Goal: Task Accomplishment & Management: Manage account settings

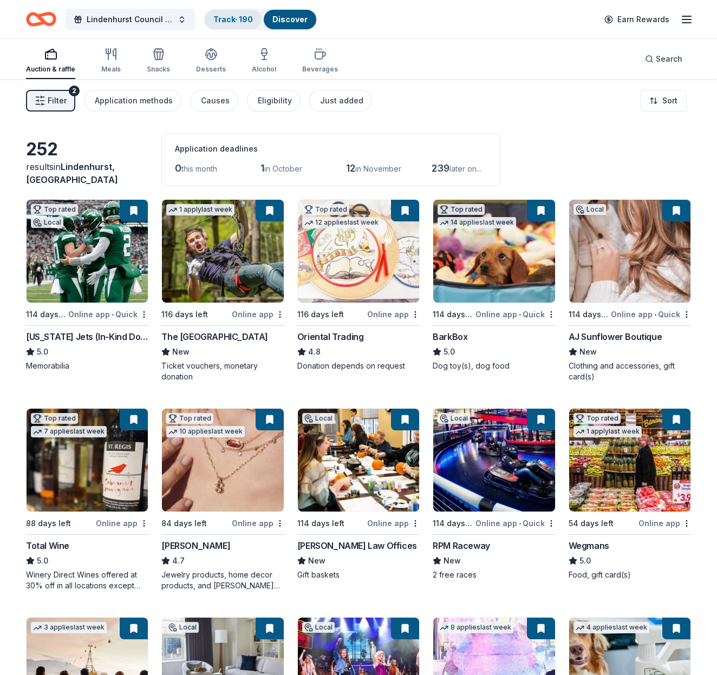
click at [246, 17] on link "Track · 190" at bounding box center [233, 19] width 40 height 9
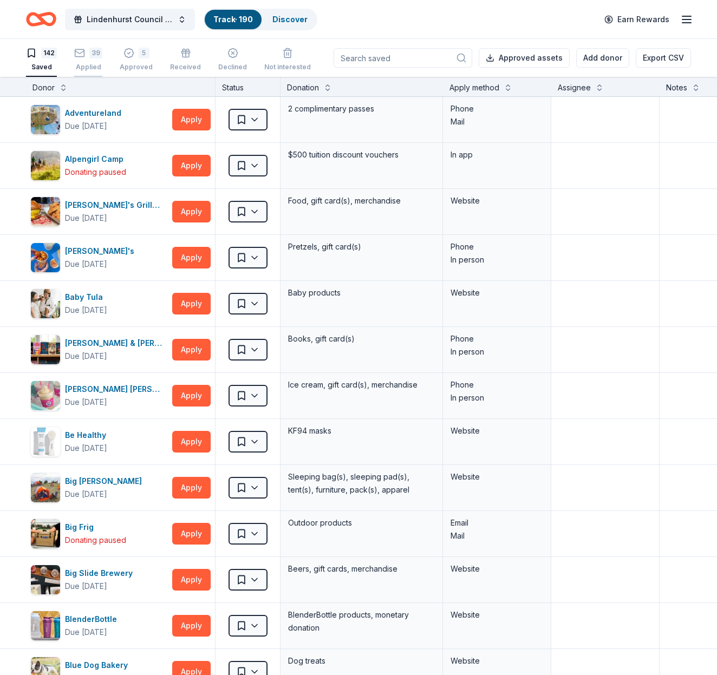
click at [86, 61] on div "39 Applied" at bounding box center [88, 60] width 28 height 24
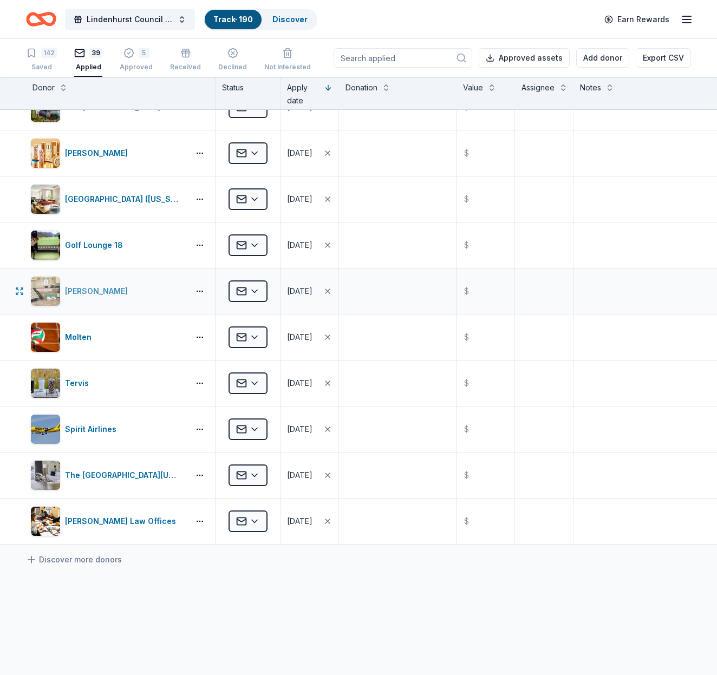
scroll to position [1361, 0]
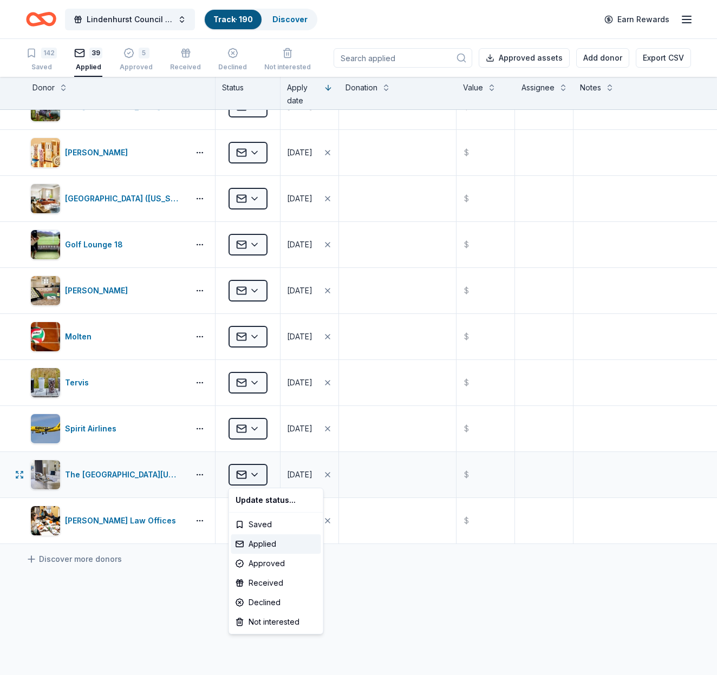
click at [252, 476] on html "Lindenhurst Council of PTA's "Bright Futures" Fundraiser Track · 190 Discover E…" at bounding box center [358, 337] width 717 height 675
click at [268, 601] on div "Declined" at bounding box center [276, 603] width 90 height 20
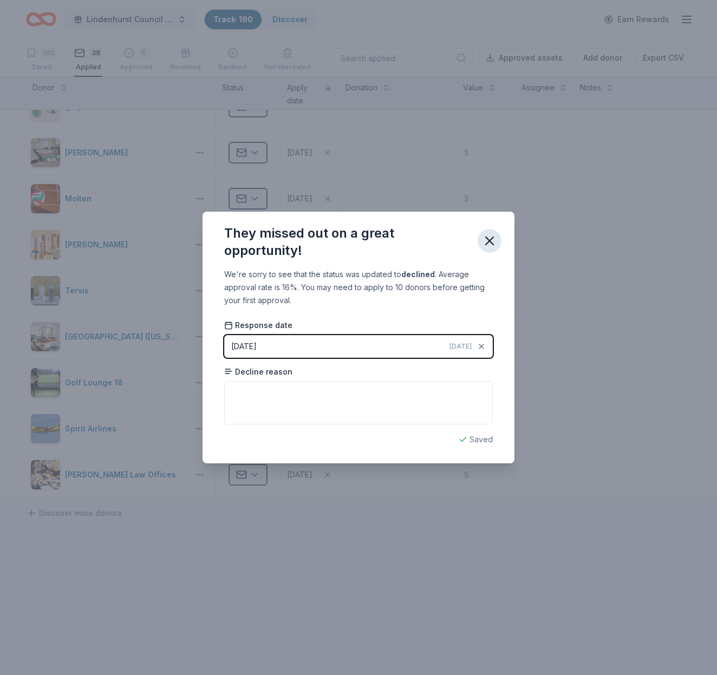
click at [492, 243] on icon "button" at bounding box center [489, 240] width 15 height 15
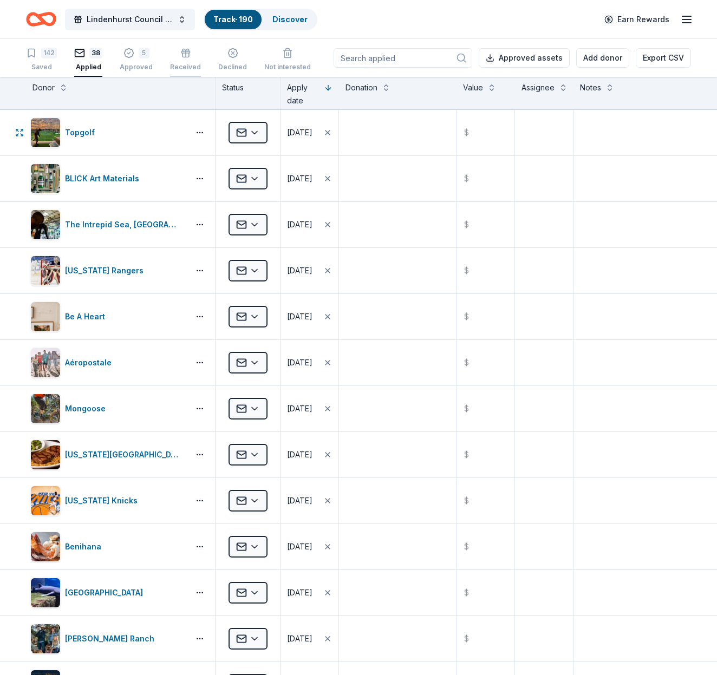
scroll to position [0, 0]
click at [133, 56] on div "5" at bounding box center [136, 53] width 33 height 11
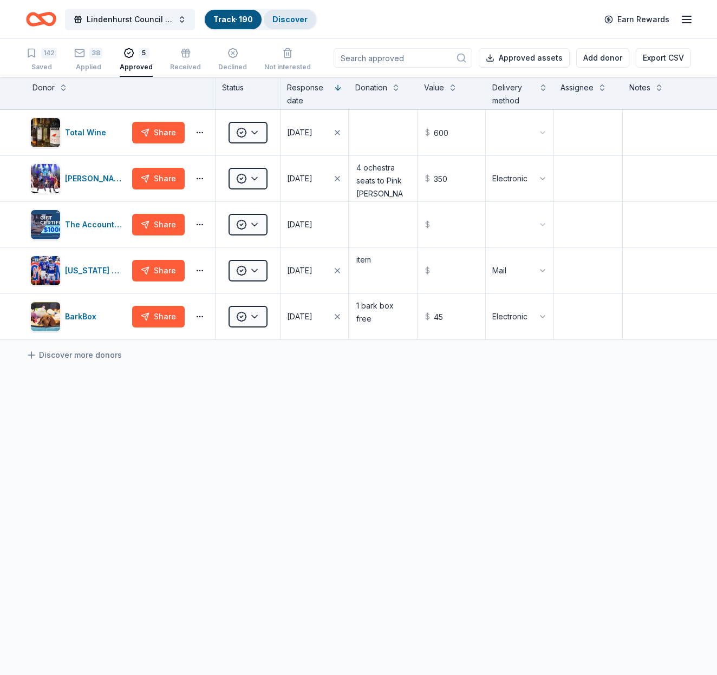
click at [296, 17] on link "Discover" at bounding box center [289, 19] width 35 height 9
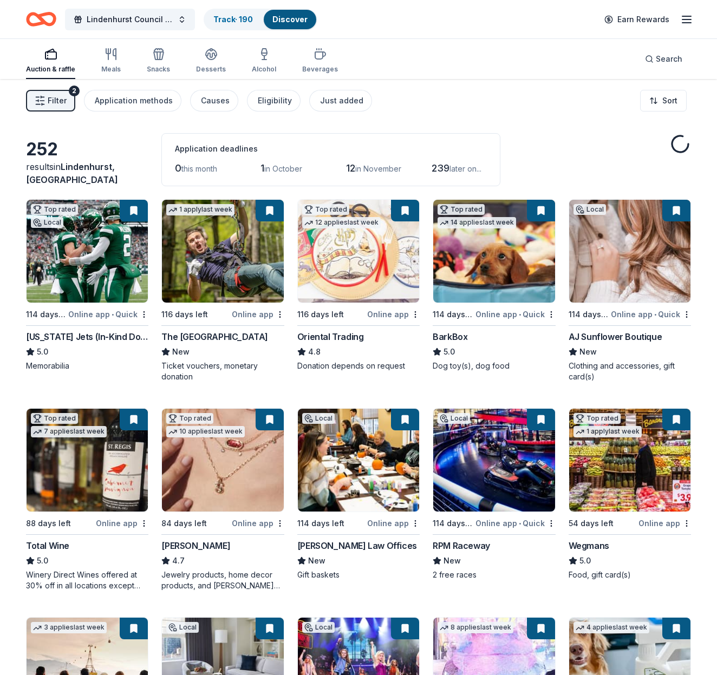
click at [46, 64] on div "Auction & raffle" at bounding box center [50, 61] width 49 height 26
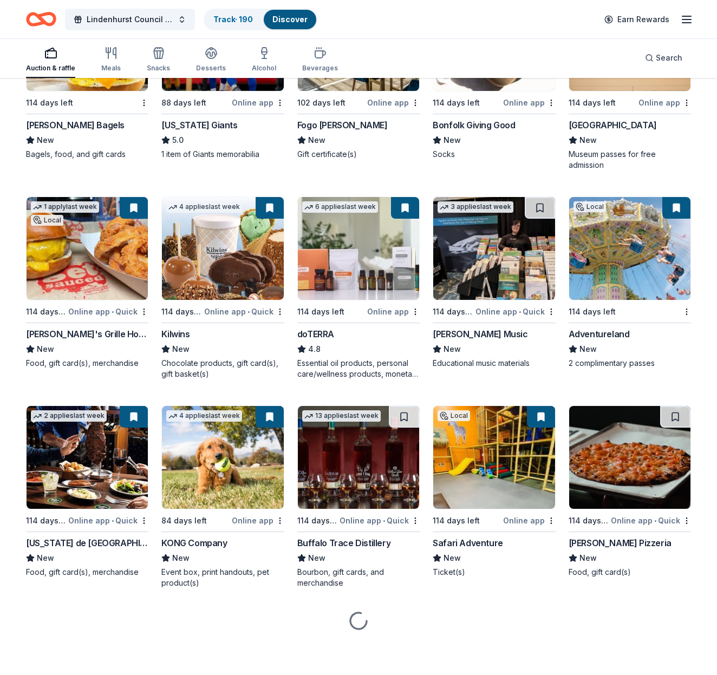
scroll to position [2512, 0]
